Goal: Answer question/provide support

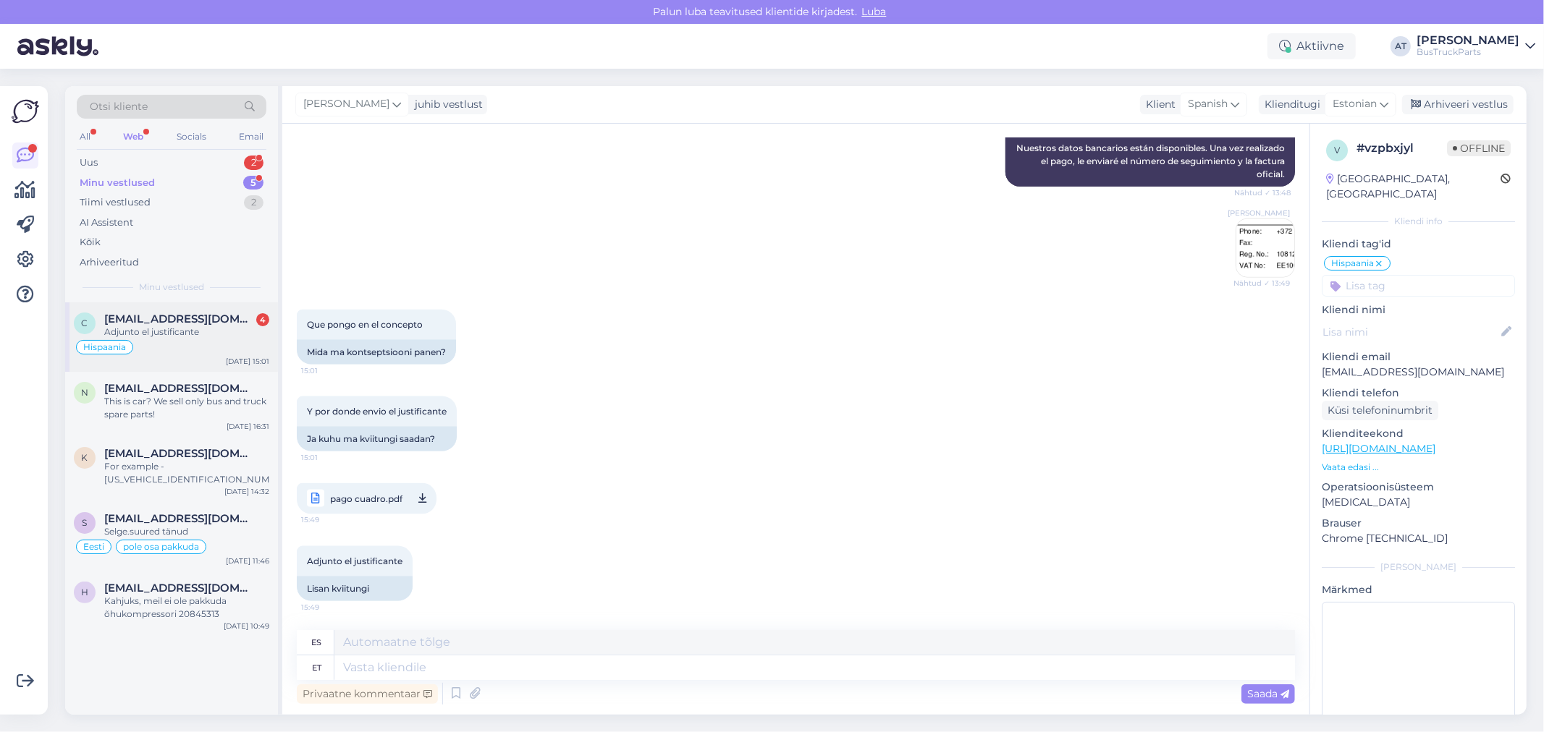
drag, startPoint x: 182, startPoint y: 313, endPoint x: 250, endPoint y: 308, distance: 68.2
click at [183, 313] on span "[EMAIL_ADDRESS][DOMAIN_NAME]" at bounding box center [179, 319] width 151 height 13
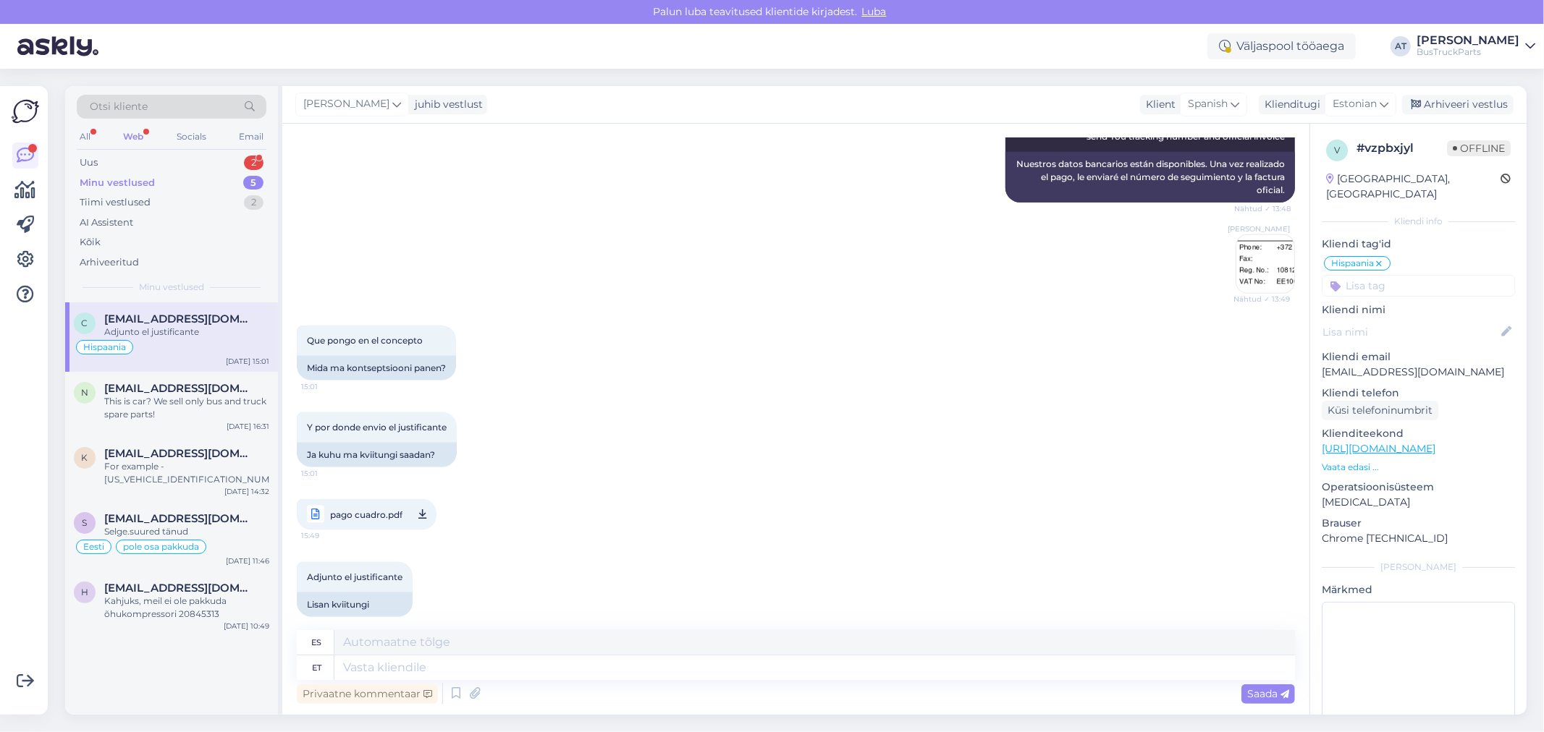
scroll to position [1555, 0]
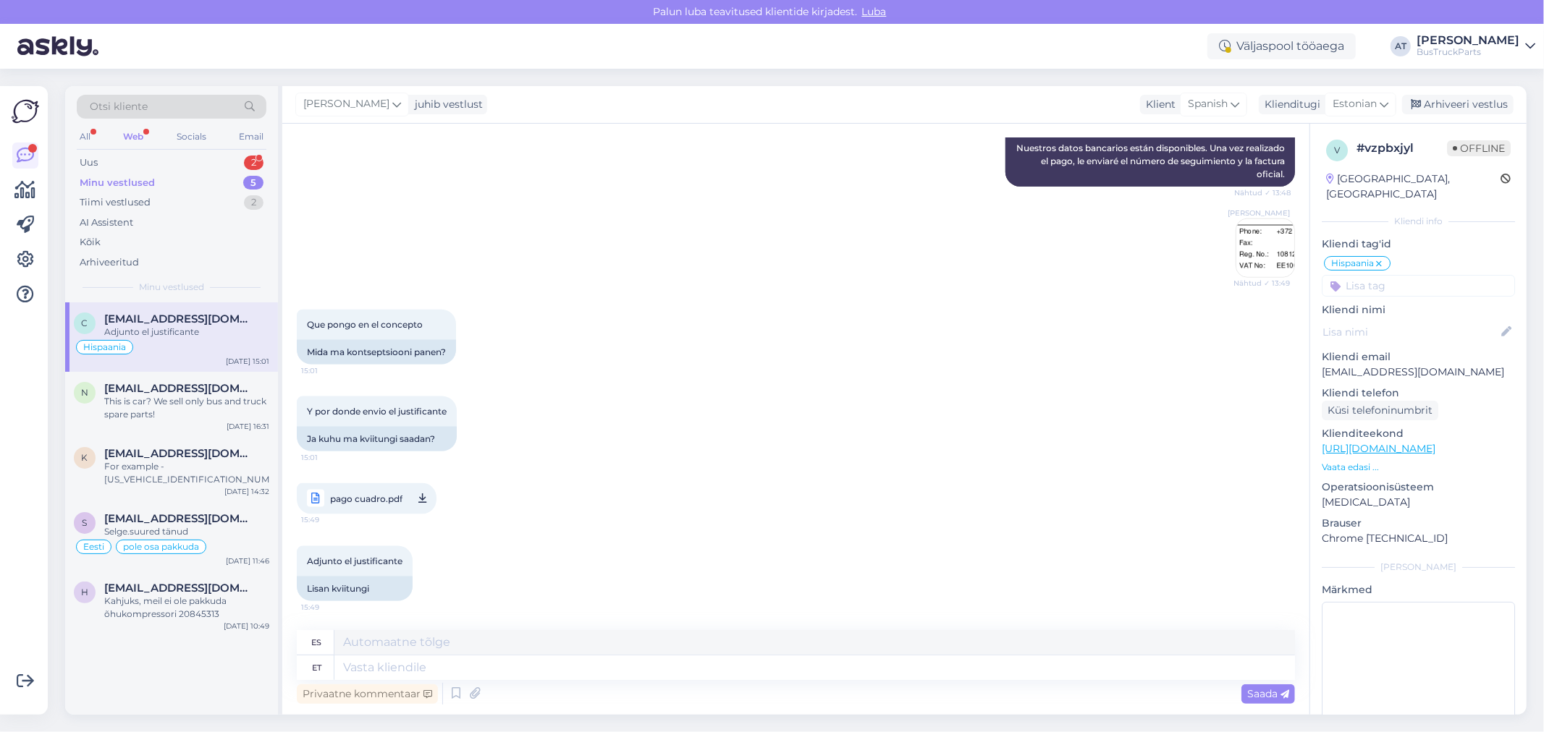
click at [382, 503] on span "pago cuadro.pdf" at bounding box center [366, 499] width 72 height 18
click at [524, 659] on textarea at bounding box center [814, 668] width 960 height 25
click at [512, 653] on textarea at bounding box center [814, 642] width 960 height 25
click at [512, 661] on textarea at bounding box center [814, 668] width 960 height 25
click at [423, 663] on textarea at bounding box center [814, 668] width 960 height 25
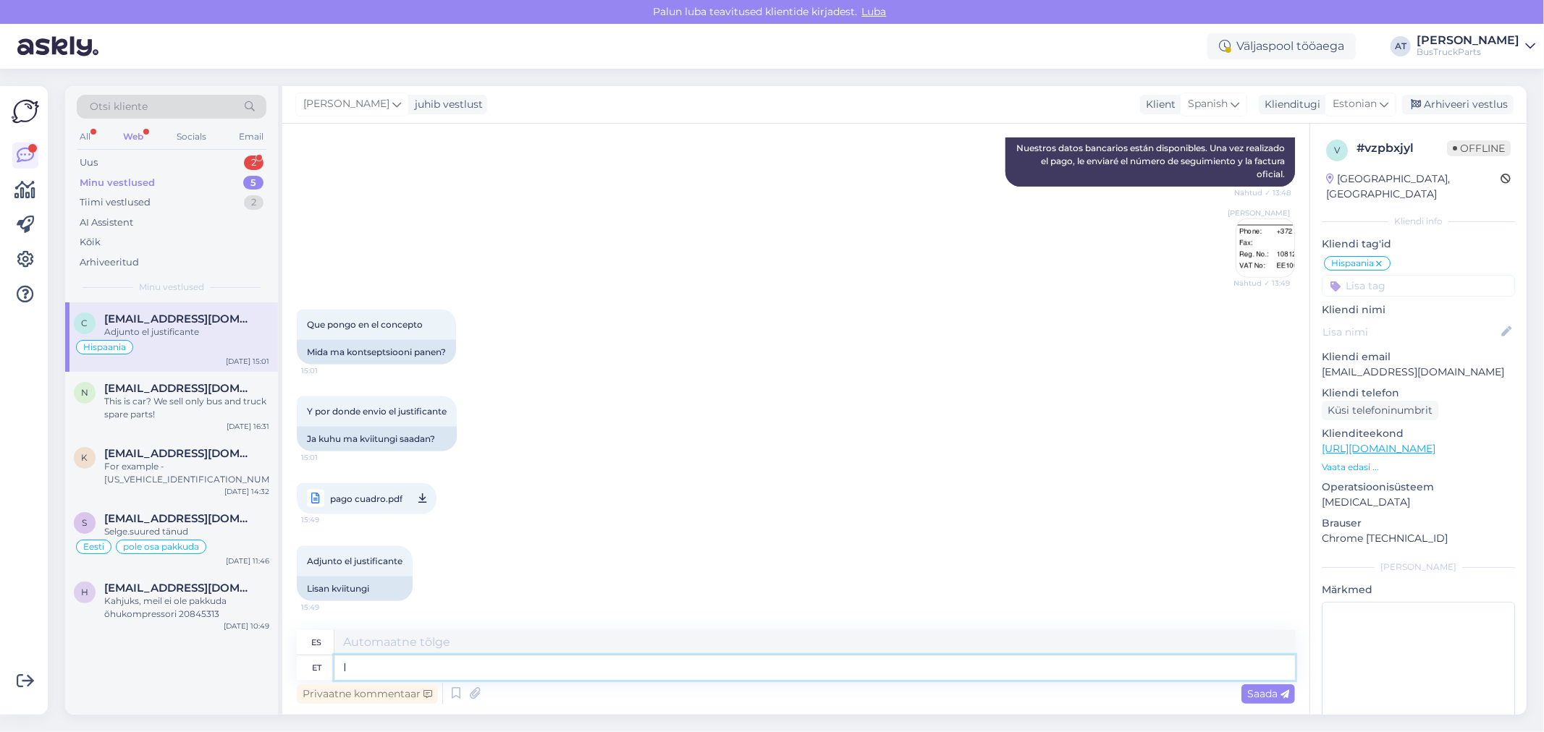
type textarea "I w"
type textarea "I"
type textarea "I will as"
type textarea "lo haré"
type textarea "I will ase"
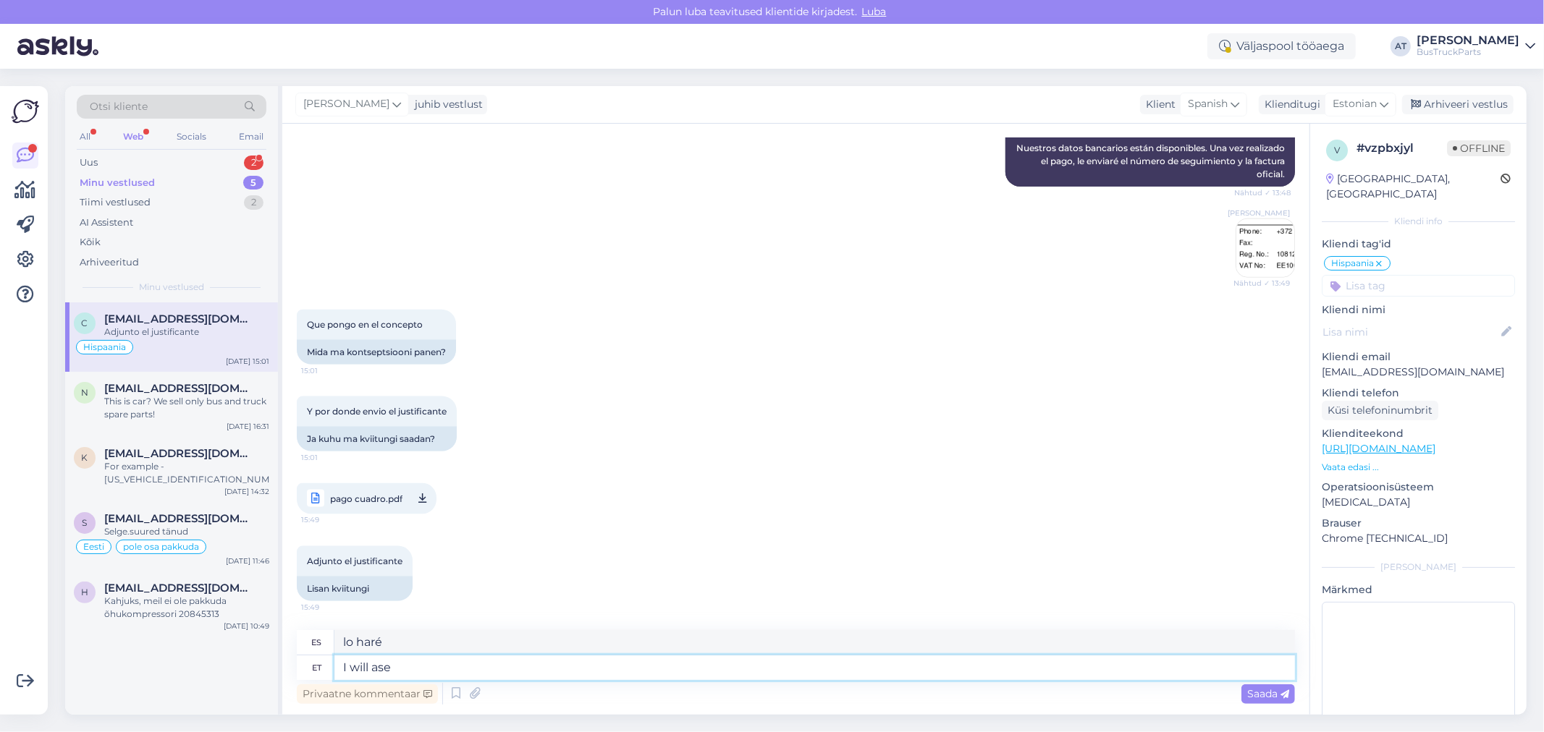
type textarea "Voy a cambiar"
type textarea "I will"
type textarea "lo haré"
type textarea "I will send"
type textarea "Te enviaré"
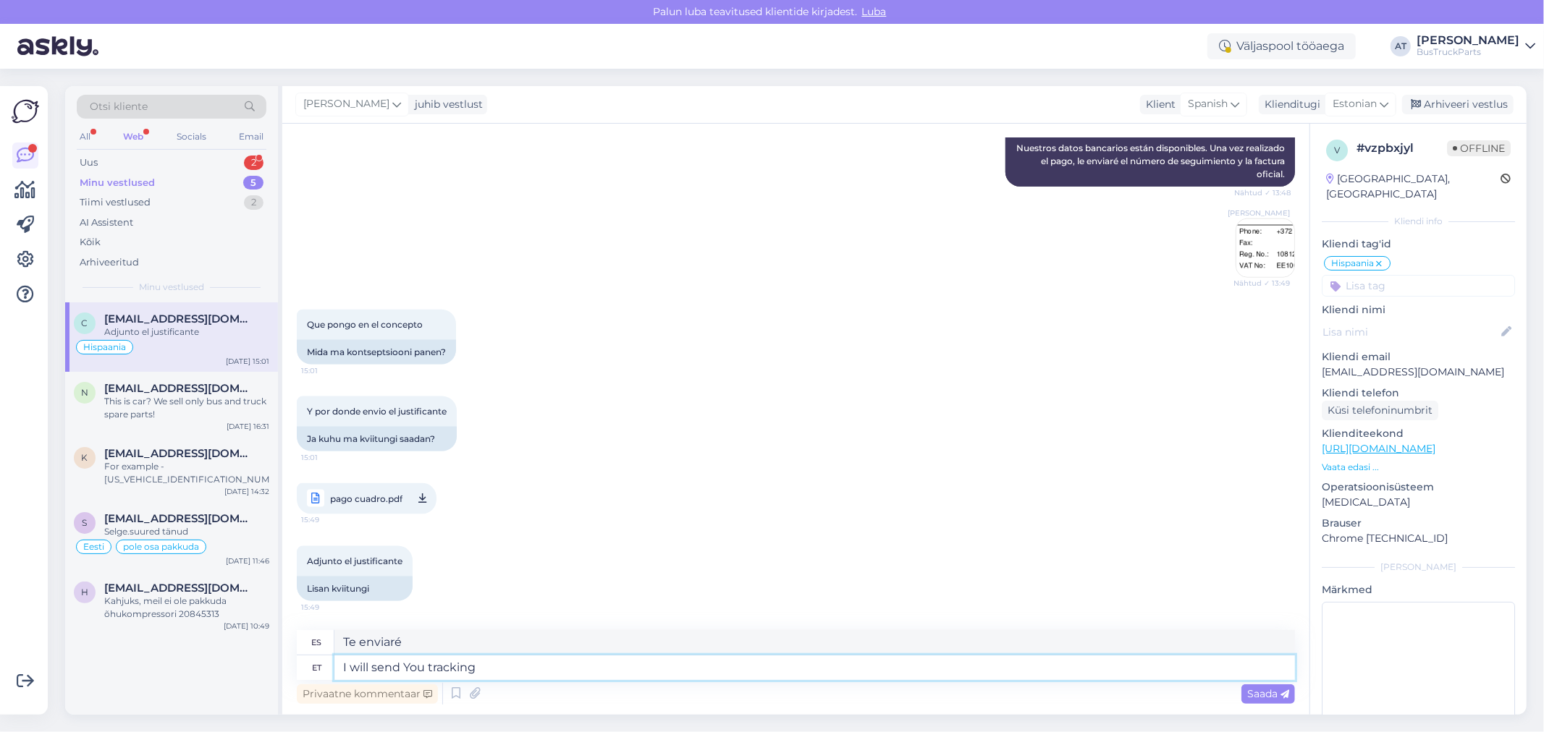
type textarea "I will send You tracking"
type textarea "Te enviaré el seguimiento"
type textarea "I will send You tracking number a"
type textarea "Te enviaré un número de seguimiento."
type textarea "I will send You tracking number and final i"
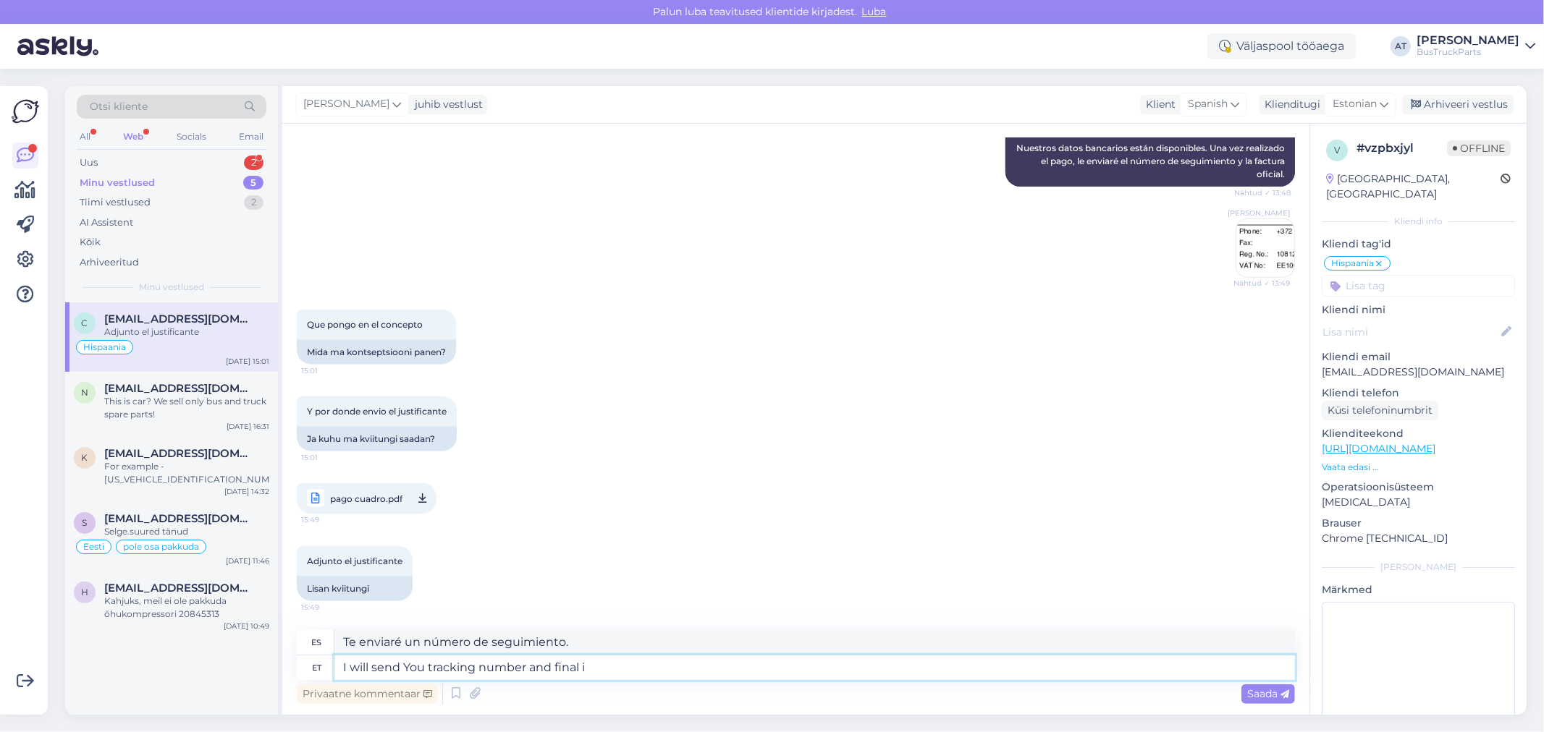
type textarea "Te enviaré el número de seguimiento y el envío final."
type textarea "I will send You tracking number and final invoice t"
type textarea "Te enviaré el número de seguimiento y la factura final."
type textarea "I will send You tracking number and final invoice [DATE]."
type textarea "Te enviaré el número de seguimiento y la factura final mañana."
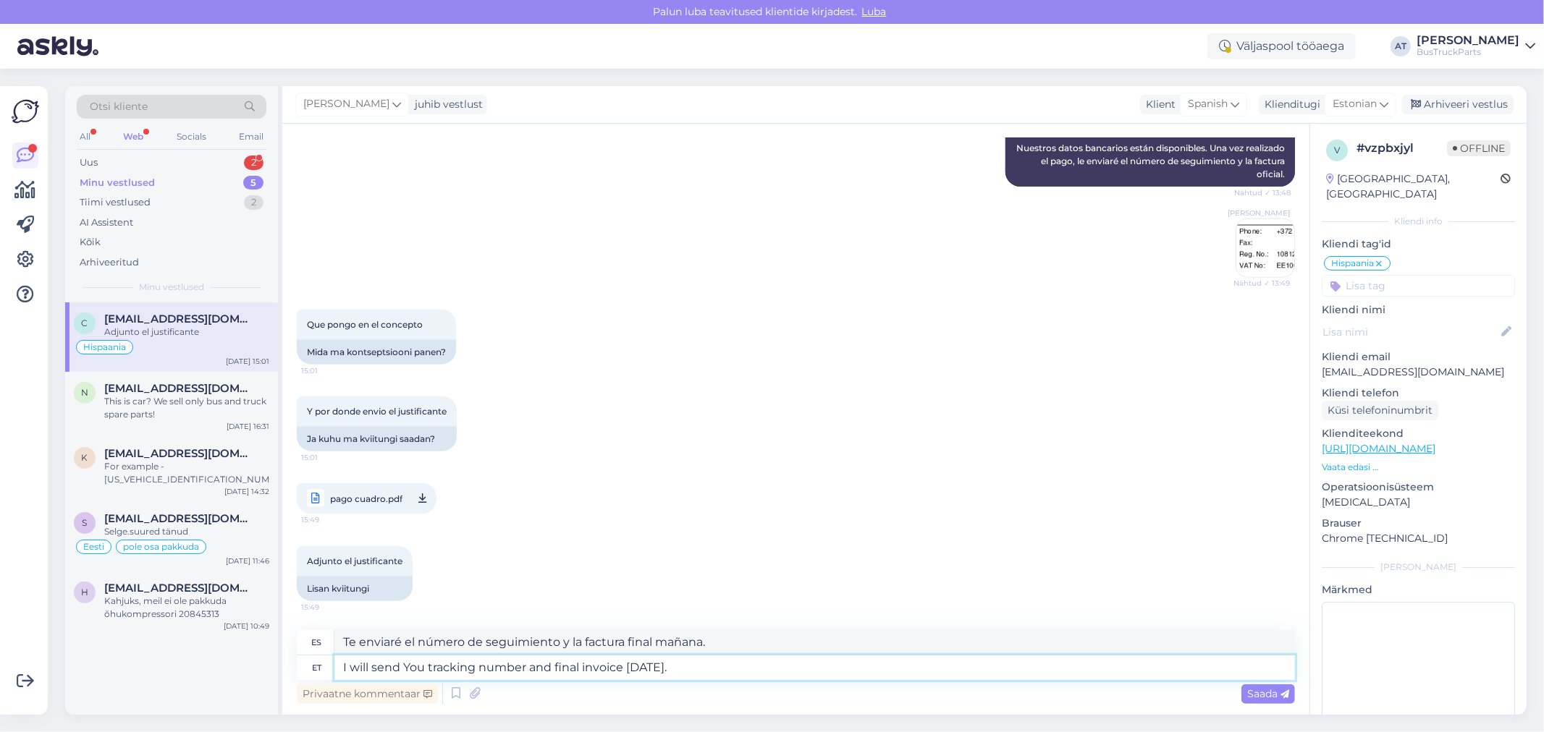
type textarea "I will send You tracking number and final invoice [DATE].'"
type textarea "Te enviaré el número de seguimiento y la factura final [DATE].'"
type textarea "I will send You tracking number and final invoice [DATE]."
type textarea "Te enviaré el número de seguimiento y la factura final mañana."
click at [342, 663] on textarea "I will send You tracking number and final invoice [DATE]." at bounding box center [814, 668] width 960 height 25
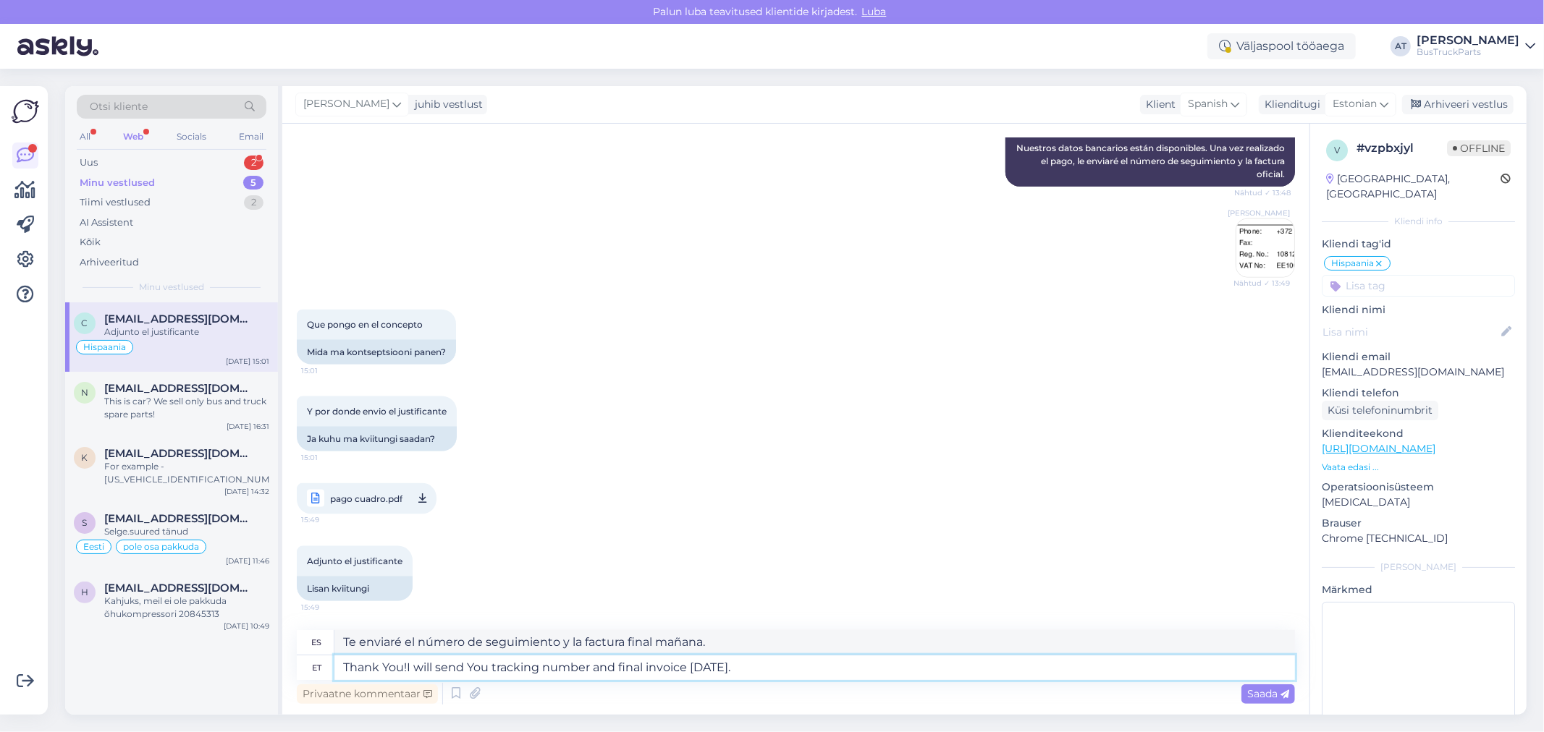
type textarea "Thank You! I will send You tracking number and final invoice [DATE]."
type textarea "¡Gracias! Mañana te enviaré el número de seguimiento y la factura final."
type textarea "Thank You! I will send You tracking number and final invoice [DATE]."
click at [1269, 692] on span "Saada" at bounding box center [1268, 694] width 42 height 13
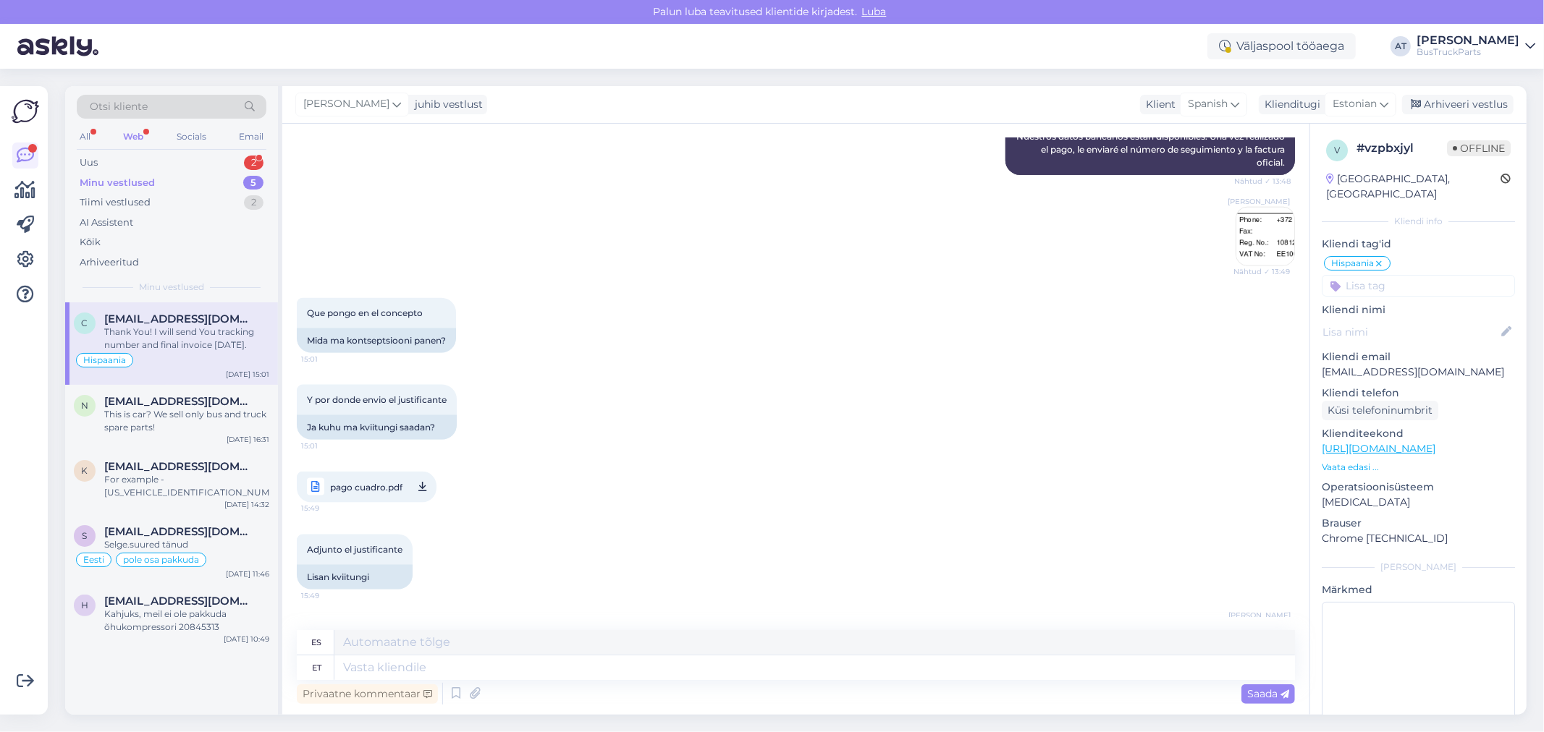
scroll to position [1667, 0]
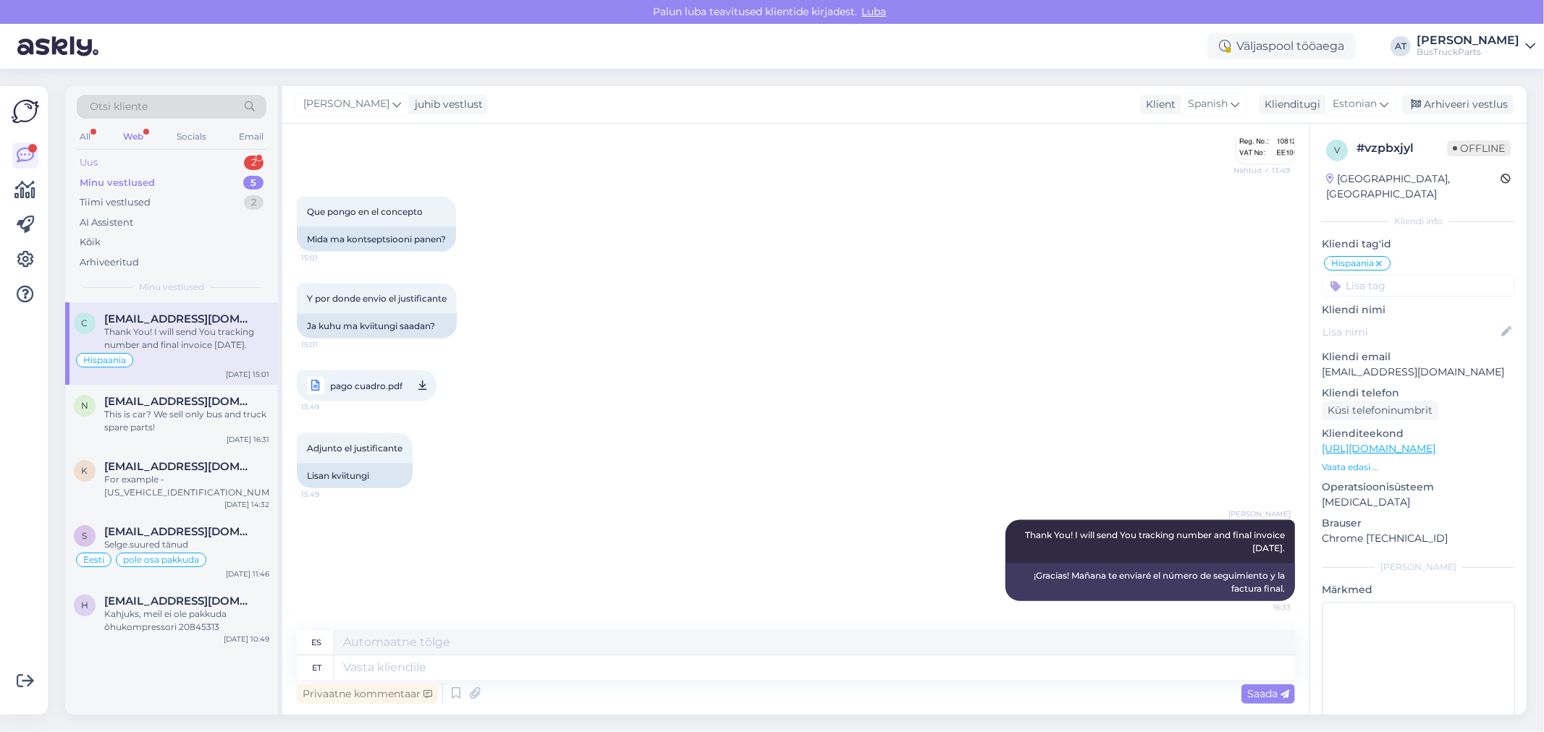
click at [132, 160] on div "Uus 2" at bounding box center [172, 163] width 190 height 20
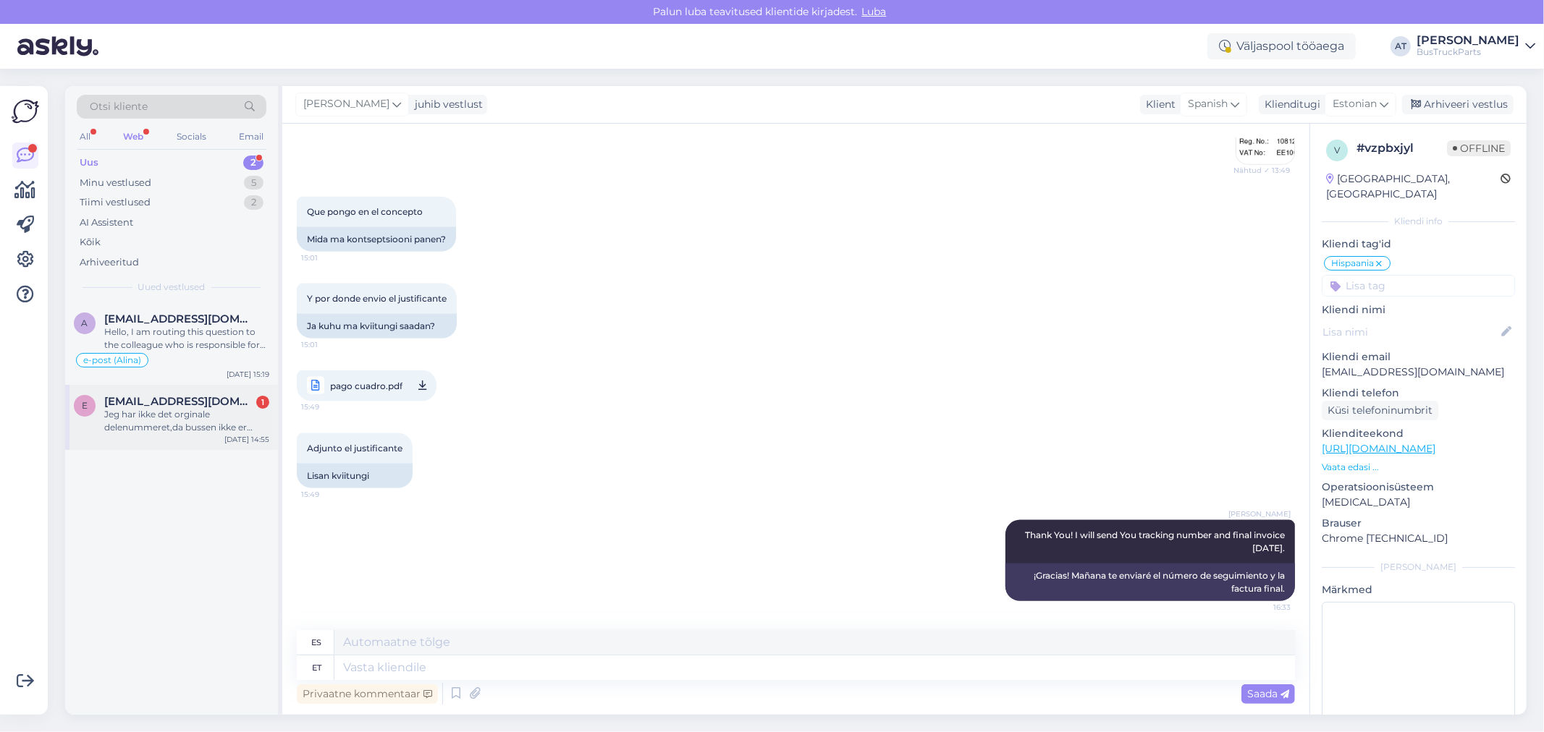
click at [197, 408] on div "Jeg har ikke det orginale delenummeret,da bussen ikke er tilgjengelig i øyeblik…" at bounding box center [186, 421] width 165 height 26
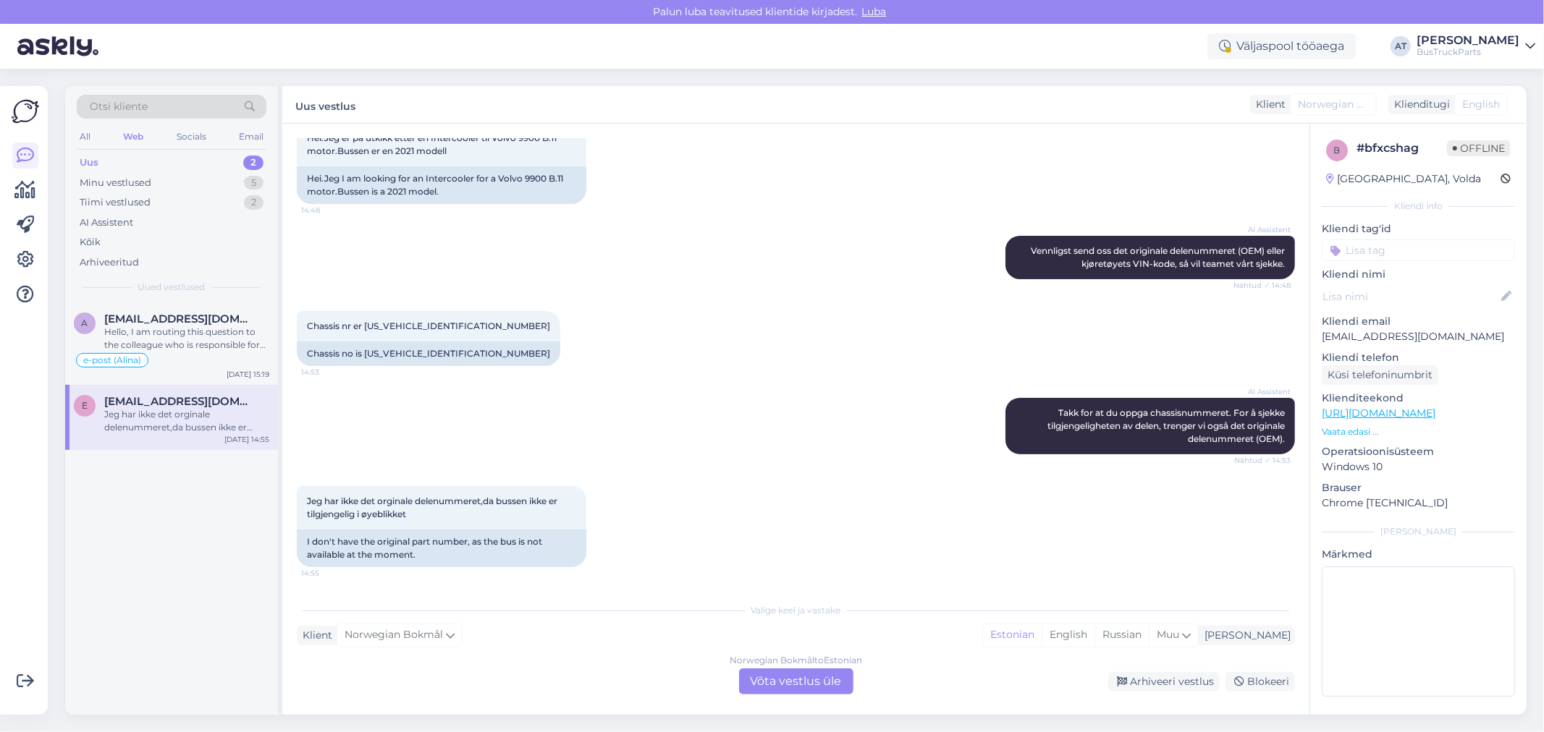
scroll to position [161, 0]
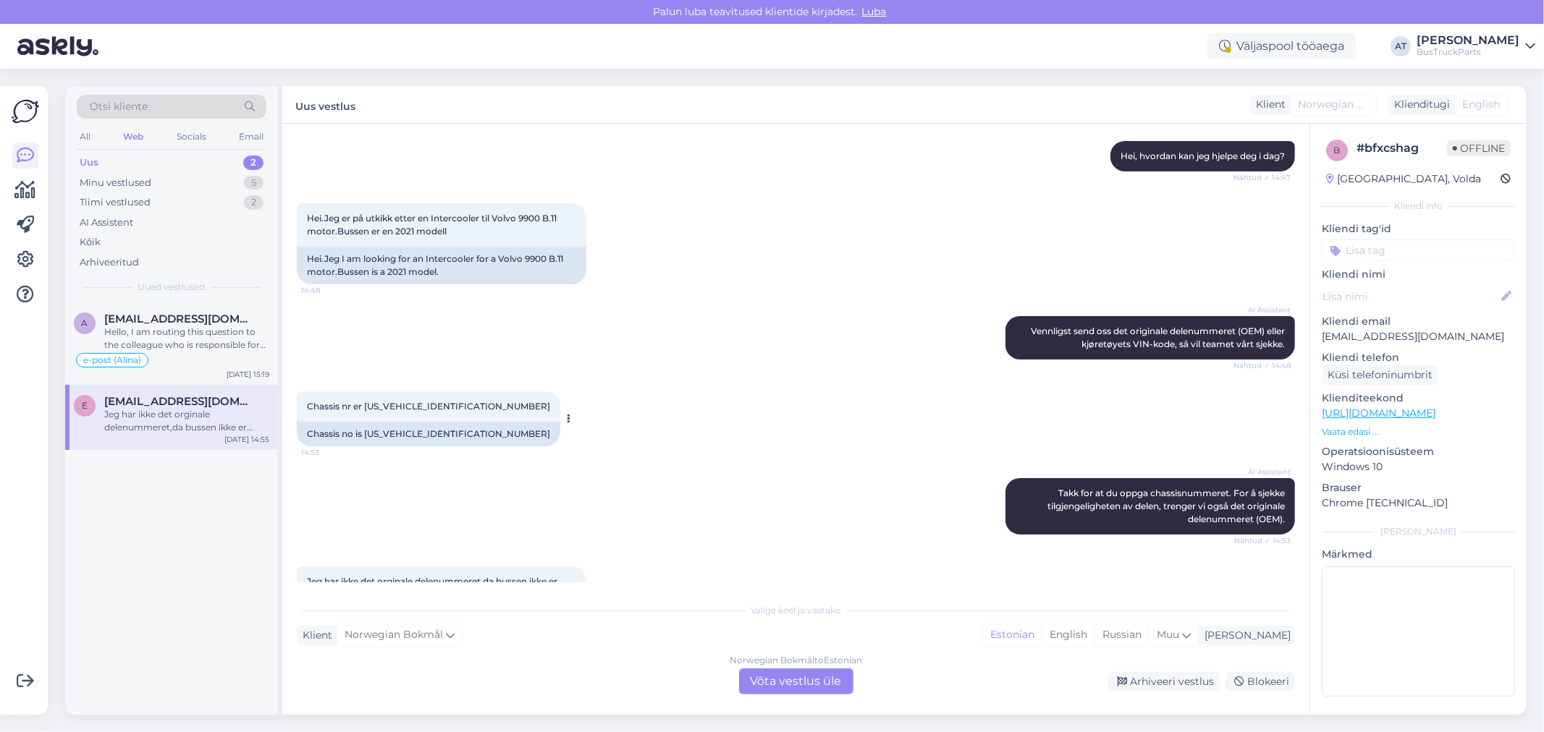
click at [407, 433] on div "Chassis no is [US_VEHICLE_IDENTIFICATION_NUMBER]" at bounding box center [428, 434] width 263 height 25
copy div "[US_VEHICLE_IDENTIFICATION_NUMBER]"
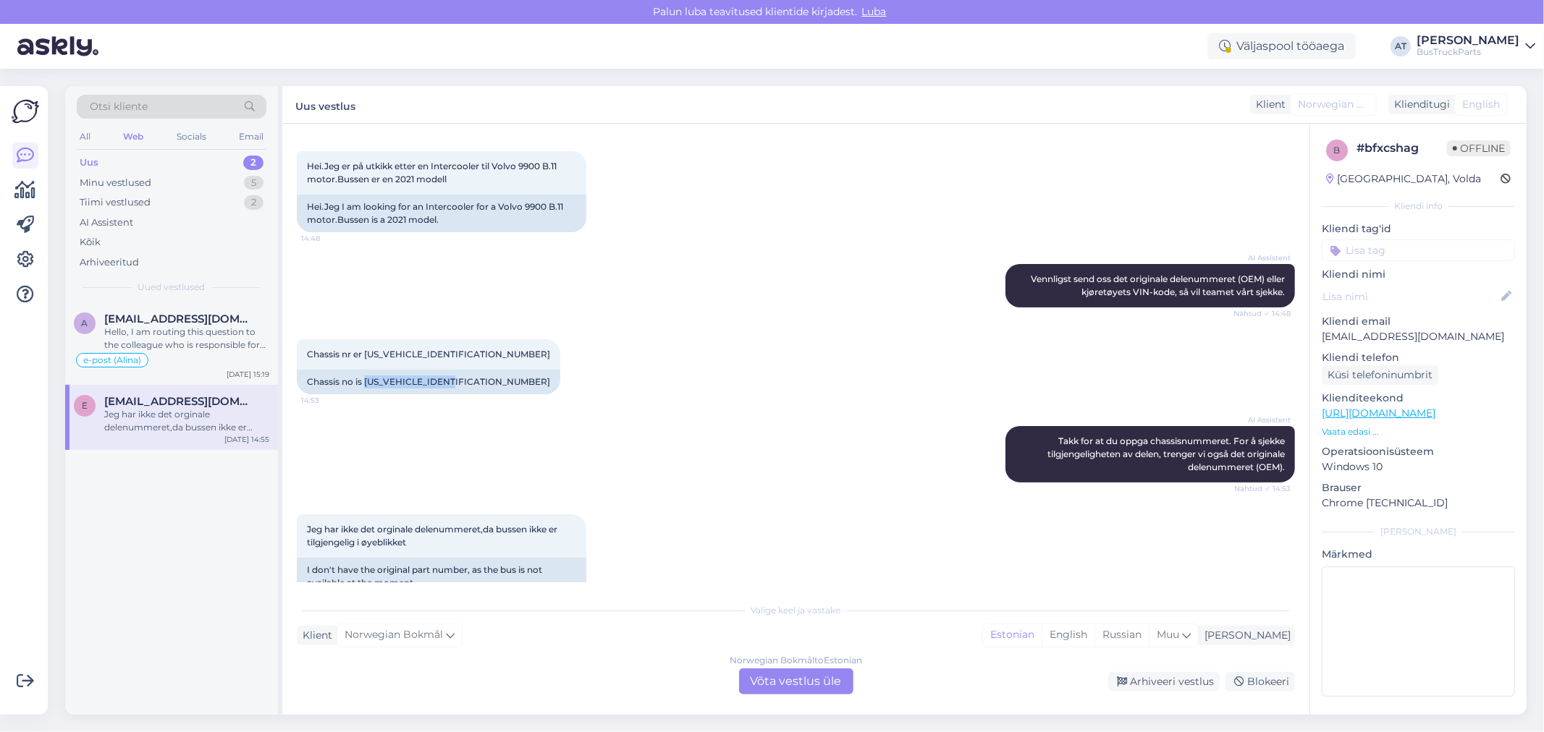
scroll to position [241, 0]
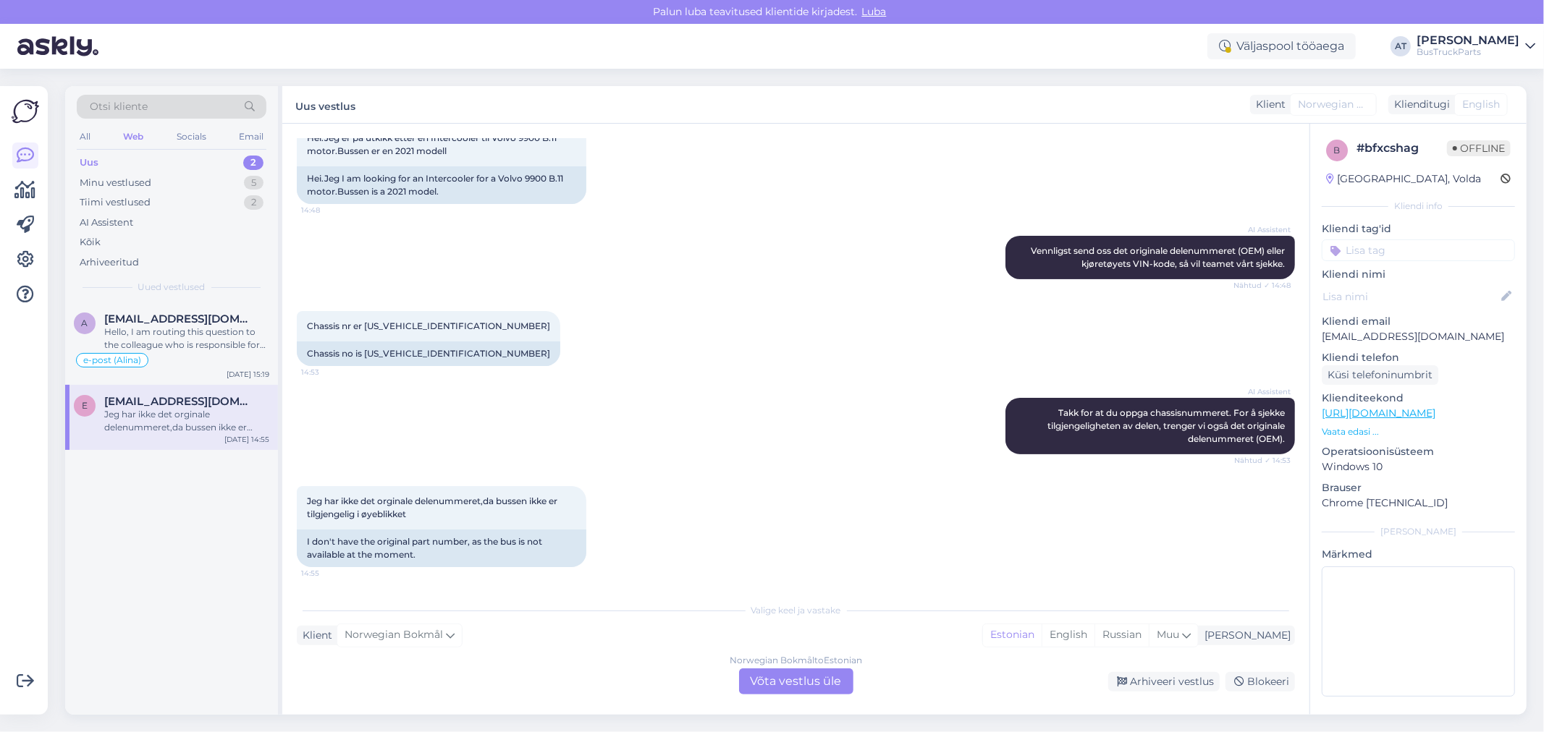
click at [767, 674] on div "Norwegian Bokmål to Estonian Võta vestlus üle" at bounding box center [796, 682] width 114 height 26
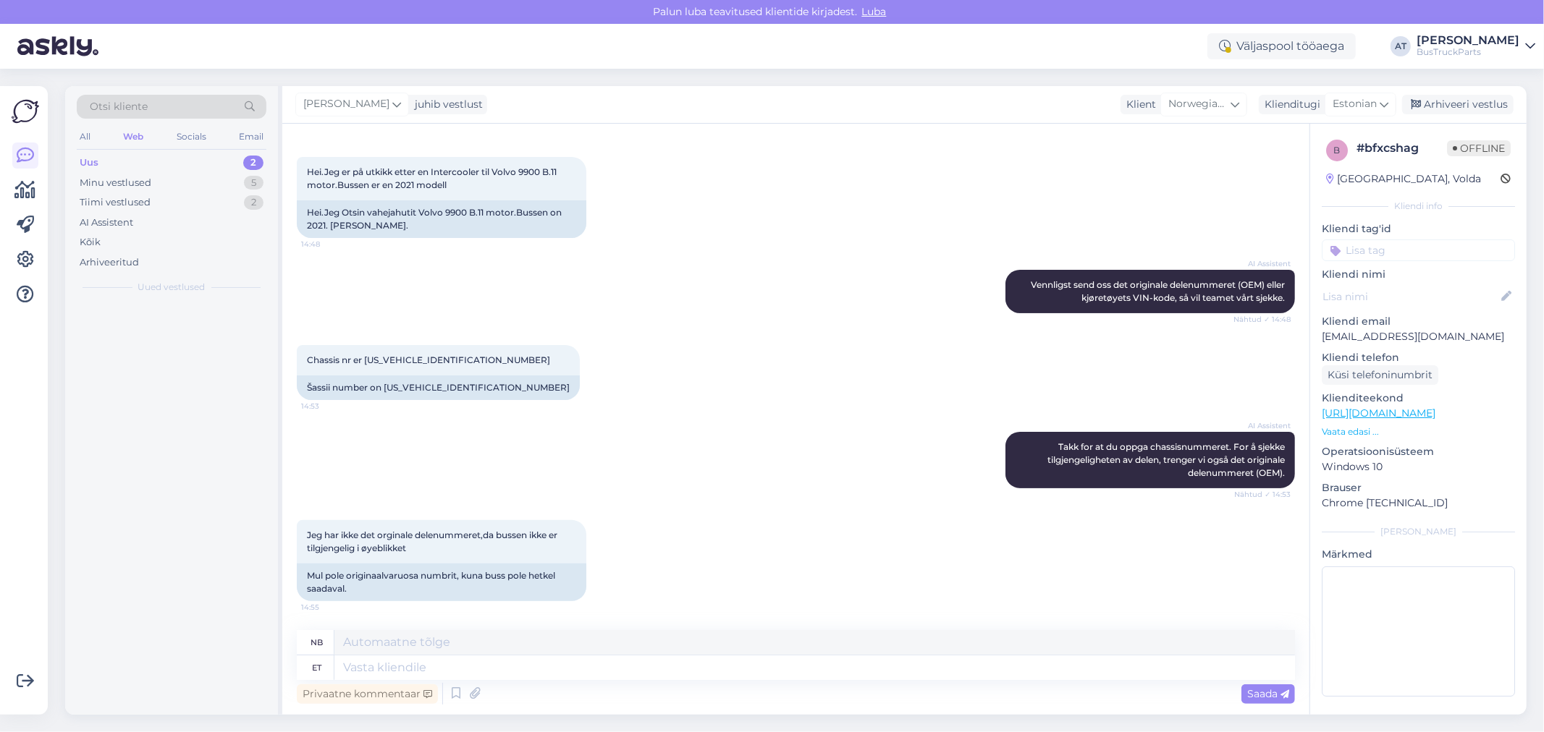
scroll to position [206, 0]
click at [768, 666] on textarea at bounding box center [814, 668] width 960 height 25
type textarea "We d"
type textarea "Vi"
type textarea "We don´t h"
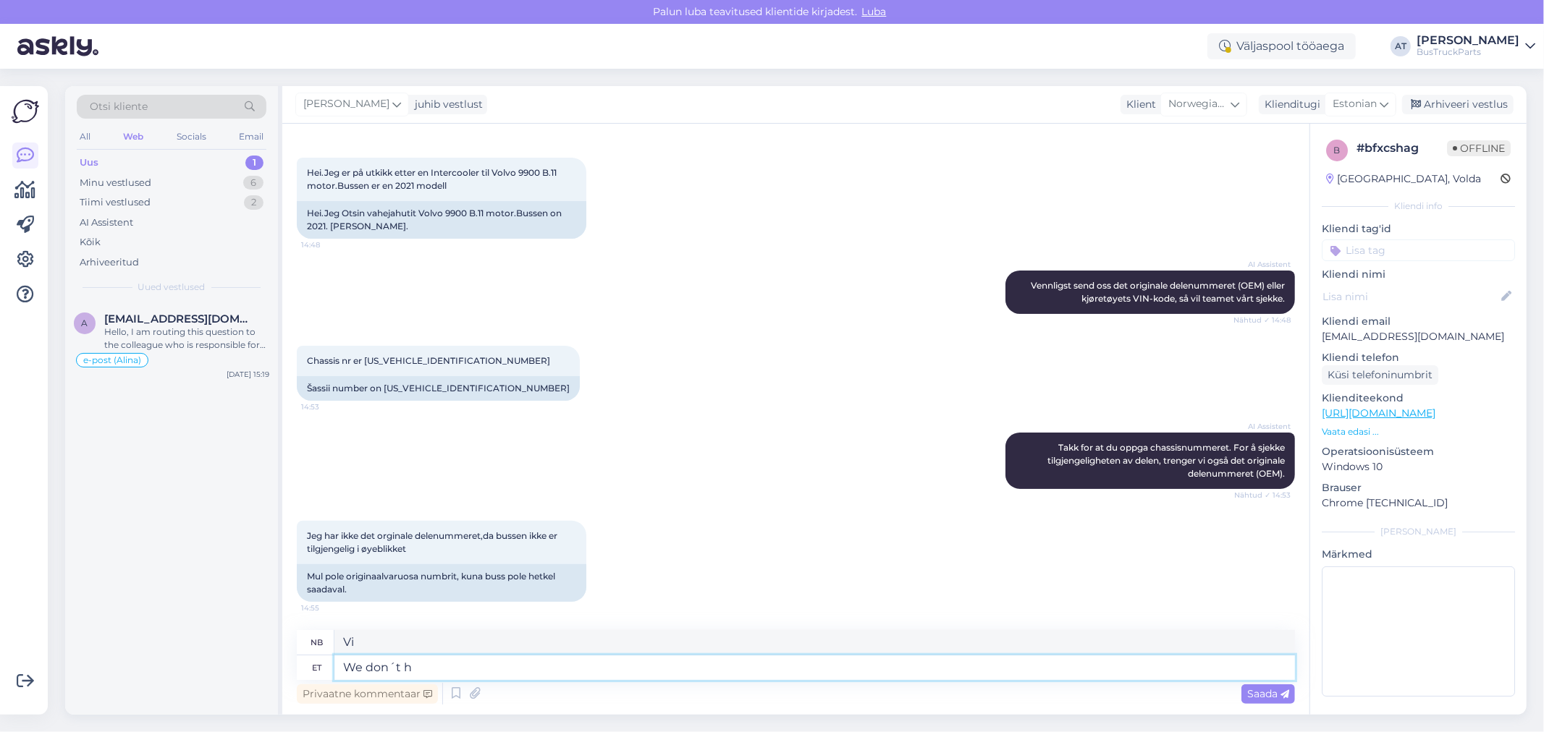
type textarea "Vi gjør ikke"
type textarea "We don´t have i"
type textarea "Vi har ikke"
type textarea "We don´t have intercooler"
type textarea "Vi har ikke intercooler."
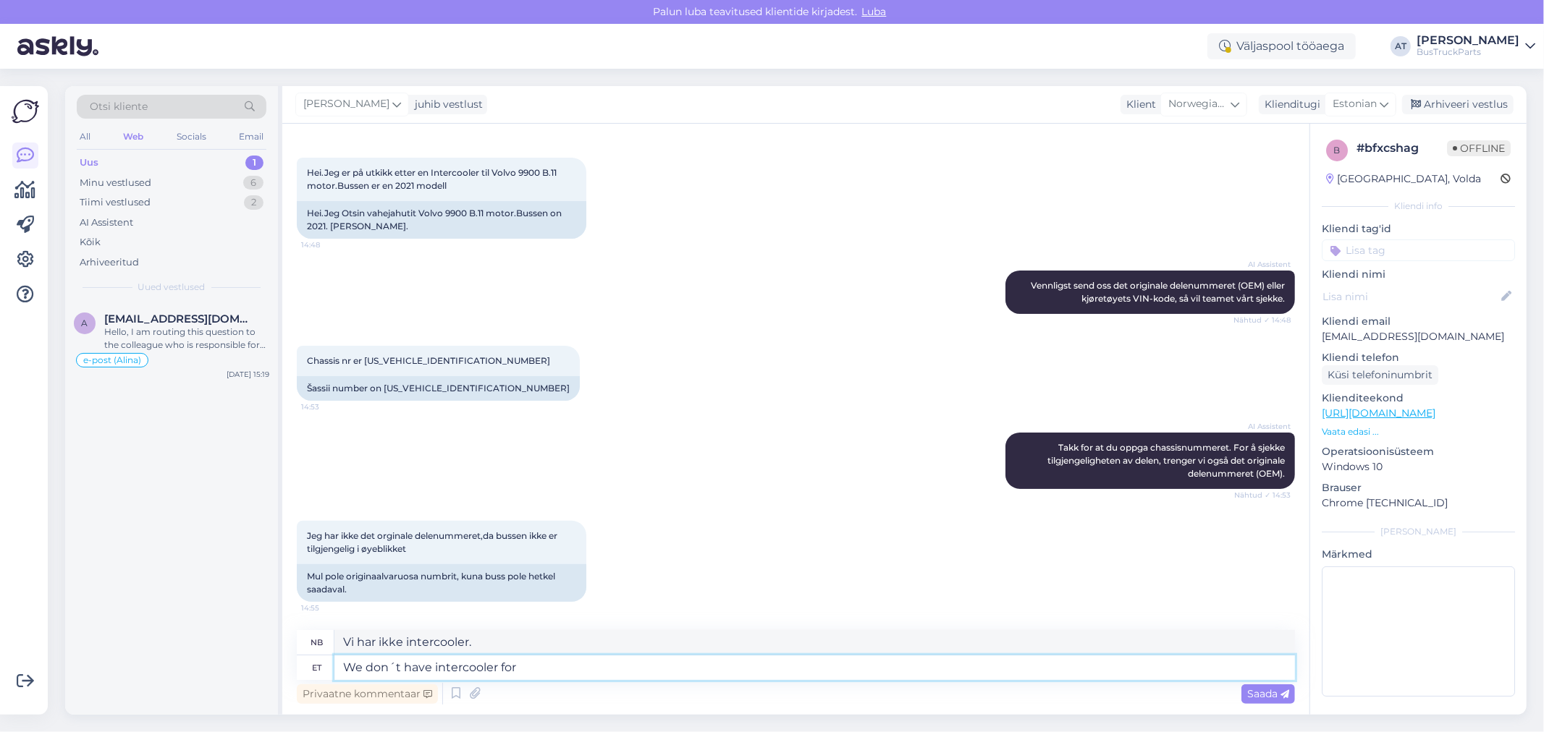
type textarea "We don´t have intercooler for Y"
type textarea "Vi har ikke intercooler til"
type textarea "We don´t have intercooler for Yourt"
type textarea "Vi har ikke intercooler til deg."
type textarea "We don´t have intercooler for Your"
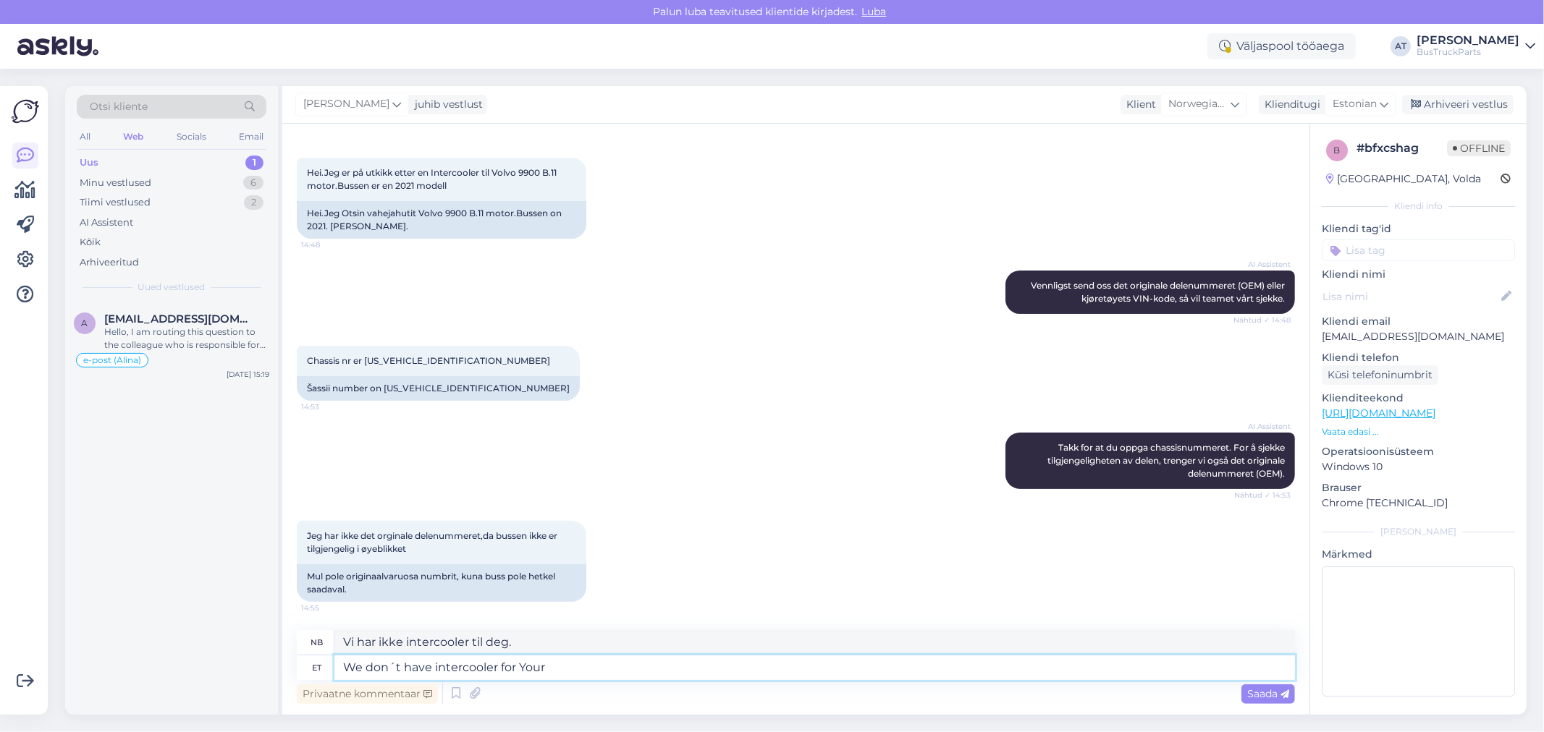
type textarea "Vi har ikke intercooler til deg"
type textarea "We don´t have intercooler for Your bus."
type textarea "Vi har ikke intercooler til bussen din."
type textarea "We don´t have intercooler for Your bus. sorry!"
type textarea "Vi har ikke intercooler til bussen din. Beklager!"
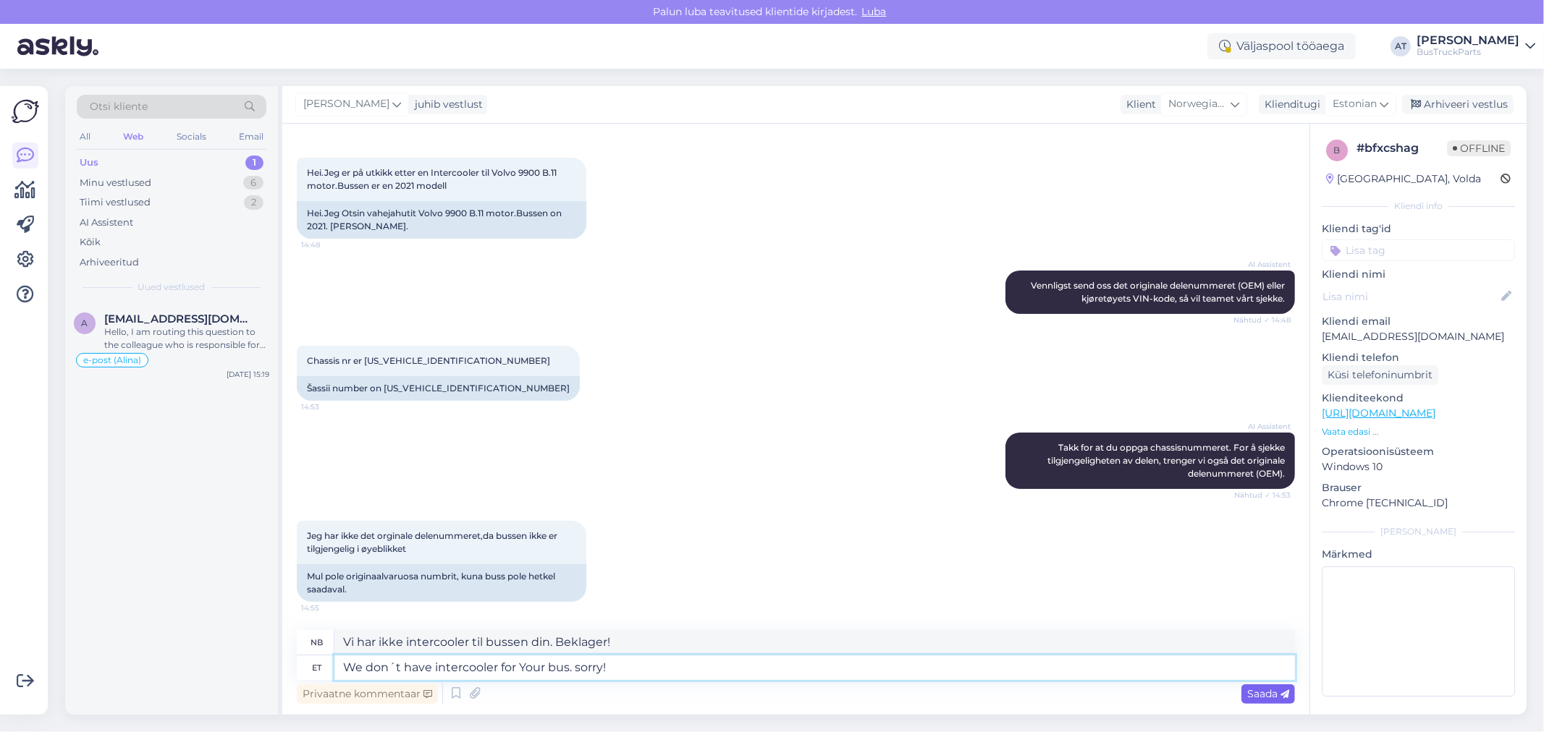
type textarea "We don´t have intercooler for Your bus. sorry!"
click at [1288, 691] on icon at bounding box center [1284, 694] width 9 height 9
